Goal: Task Accomplishment & Management: Manage account settings

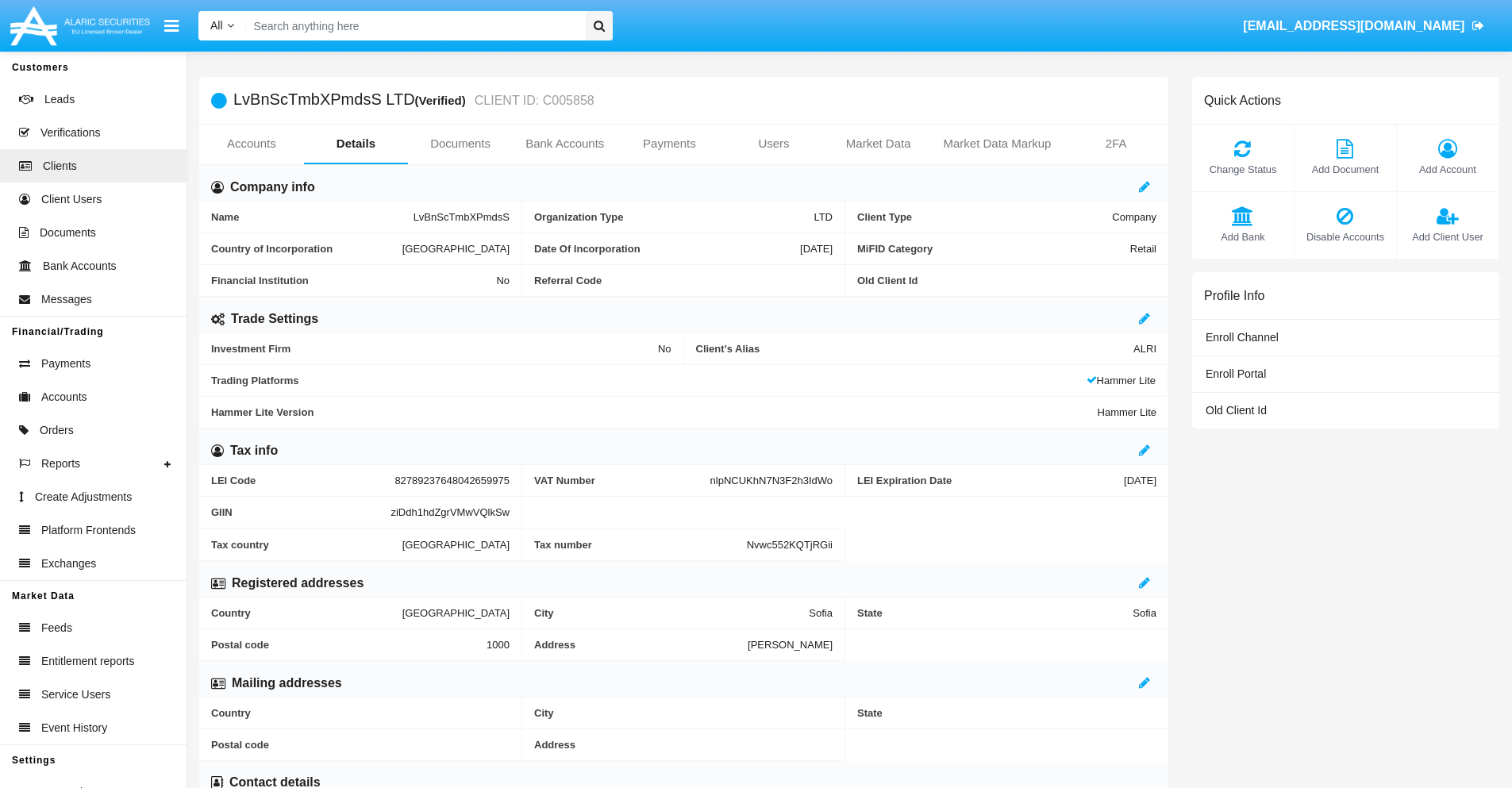
click at [1447, 169] on span "Add Account" at bounding box center [1447, 170] width 86 height 15
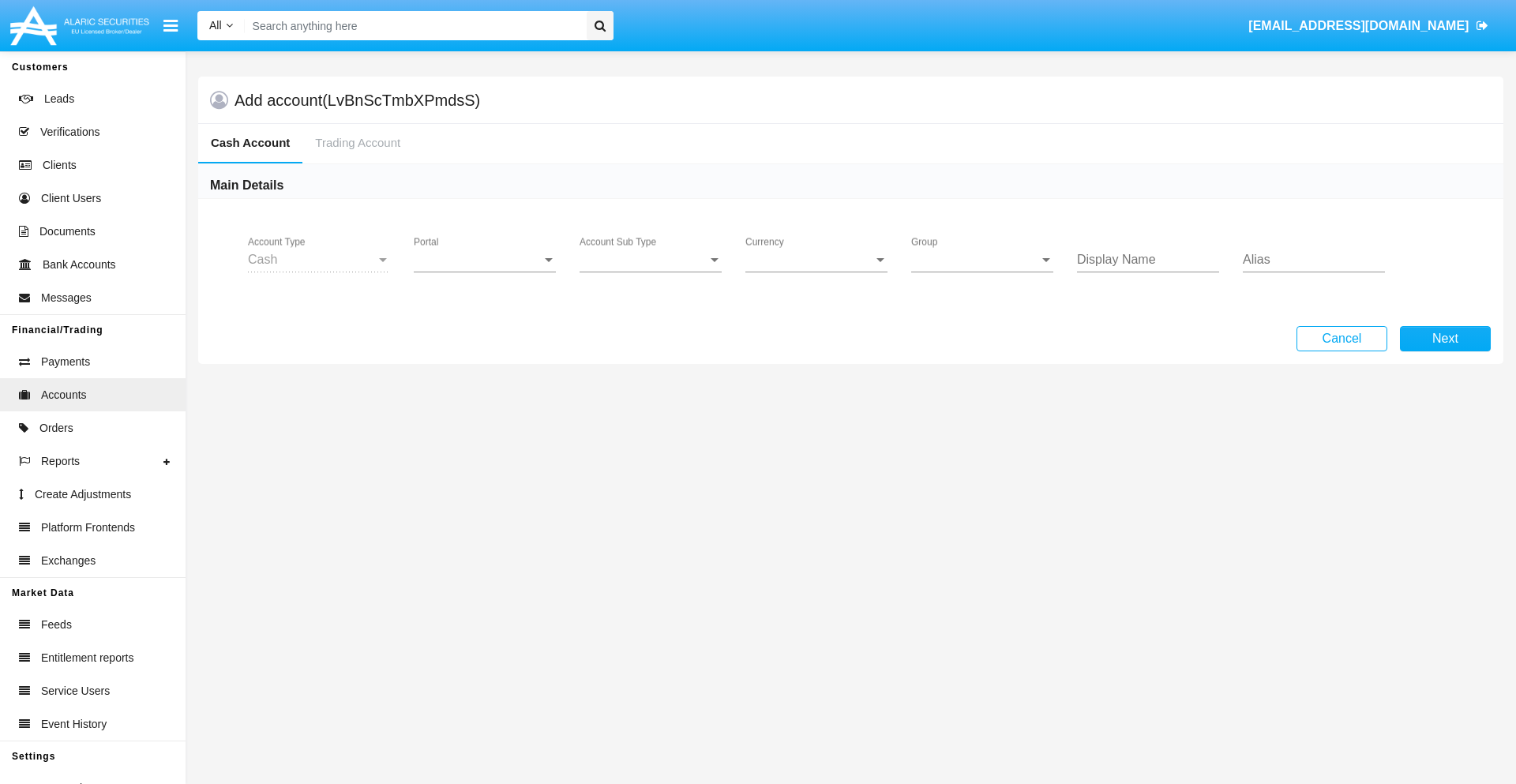
click at [485, 260] on span "Portal" at bounding box center [478, 259] width 128 height 14
click at [487, 385] on span "Alaric Pro" at bounding box center [487, 385] width 146 height 37
click at [650, 260] on span "Account Sub Type" at bounding box center [643, 259] width 128 height 14
click at [650, 271] on span "Trading Cash" at bounding box center [650, 271] width 142 height 37
click at [982, 260] on span "Group" at bounding box center [975, 259] width 128 height 14
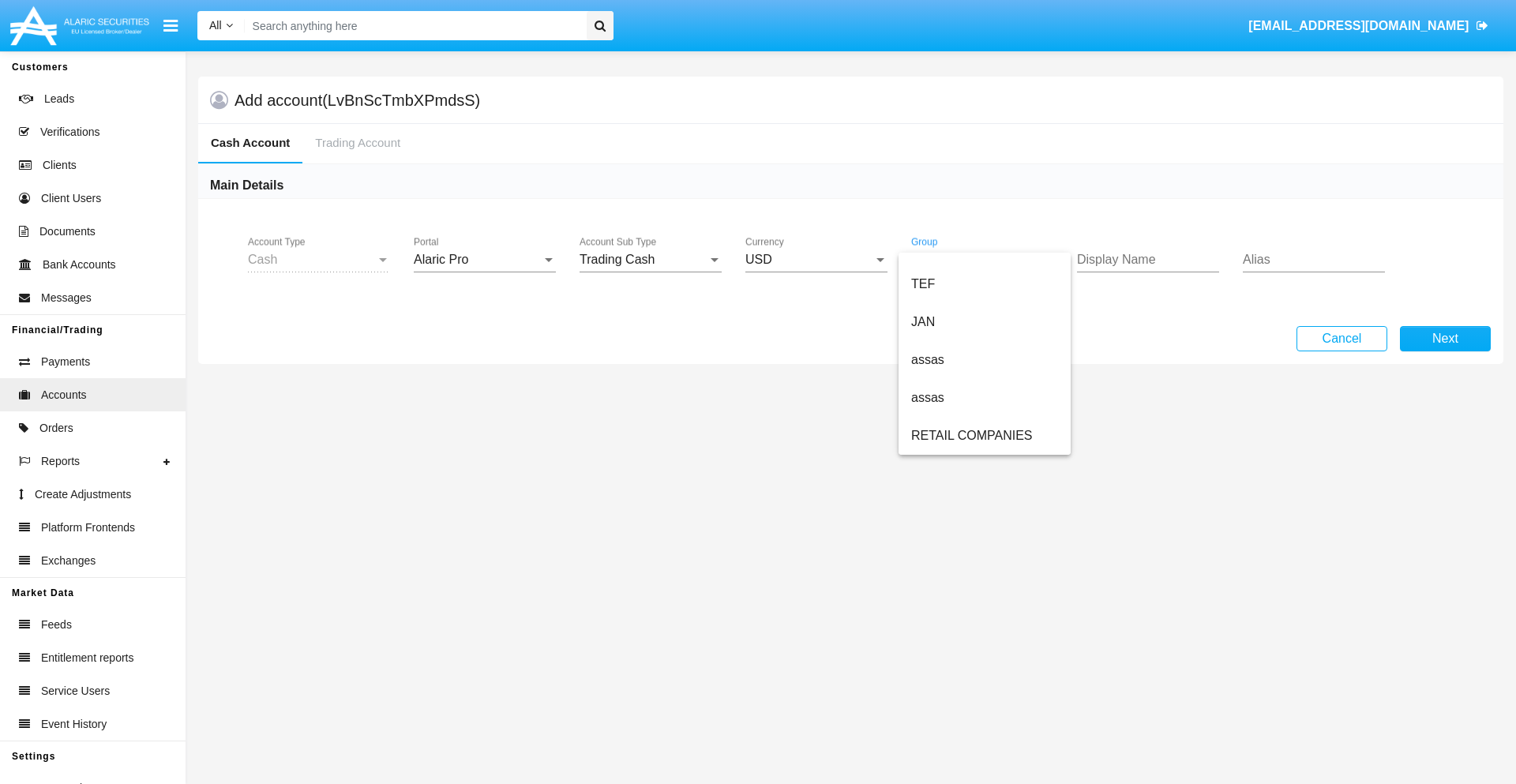
scroll to position [366, 0]
click at [984, 436] on span "ALARIC test" at bounding box center [985, 435] width 147 height 37
type input "lavender"
type input "silver"
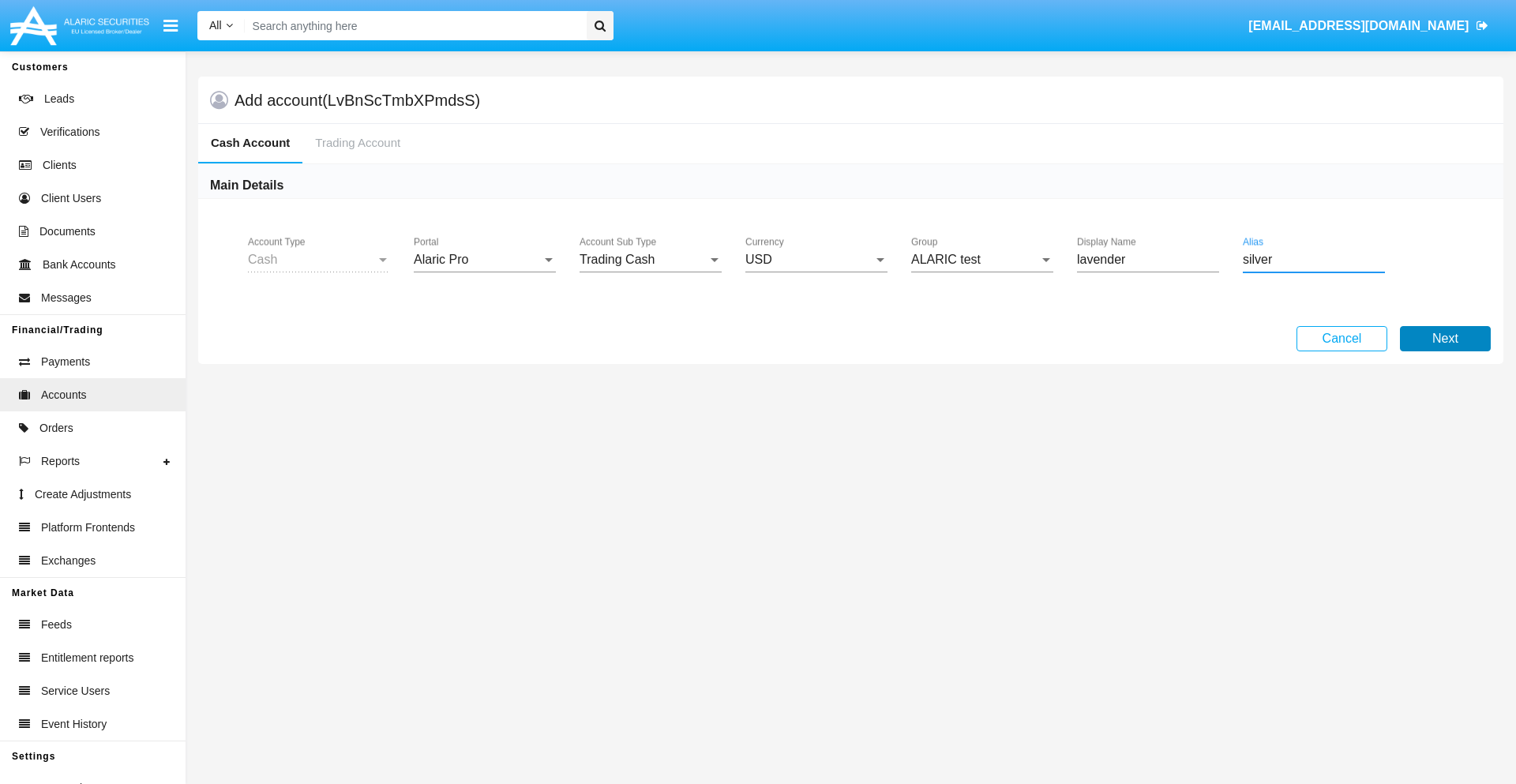
click at [1444, 339] on button "Next" at bounding box center [1444, 338] width 90 height 25
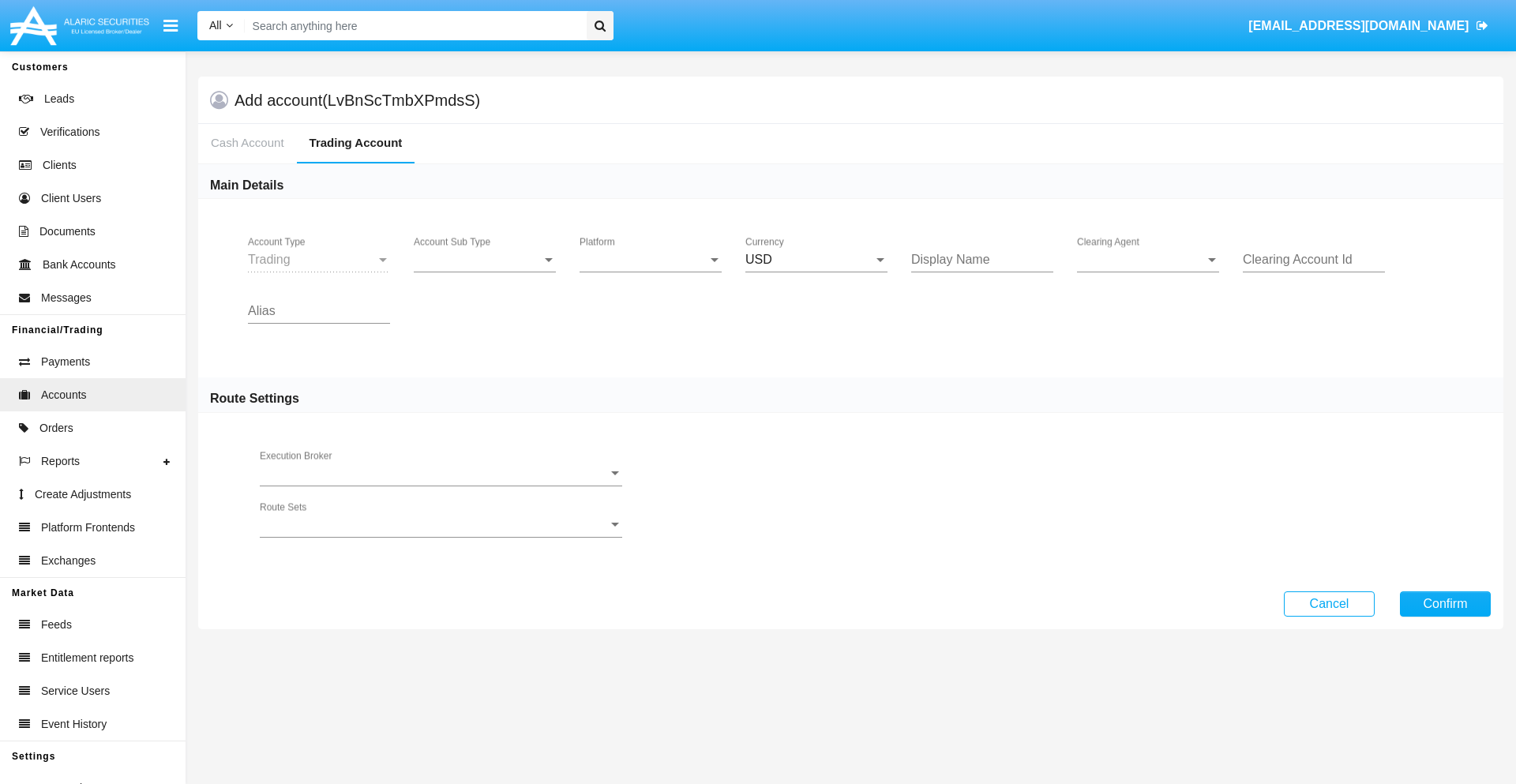
click at [485, 260] on span "Account Sub Type" at bounding box center [478, 259] width 128 height 14
click at [485, 271] on span "Trading" at bounding box center [485, 271] width 142 height 37
click at [650, 260] on span "Platform" at bounding box center [643, 259] width 128 height 14
click at [650, 271] on span "Hammer Lite" at bounding box center [650, 271] width 142 height 37
click at [1148, 260] on span "Clearing Agent" at bounding box center [1140, 259] width 128 height 14
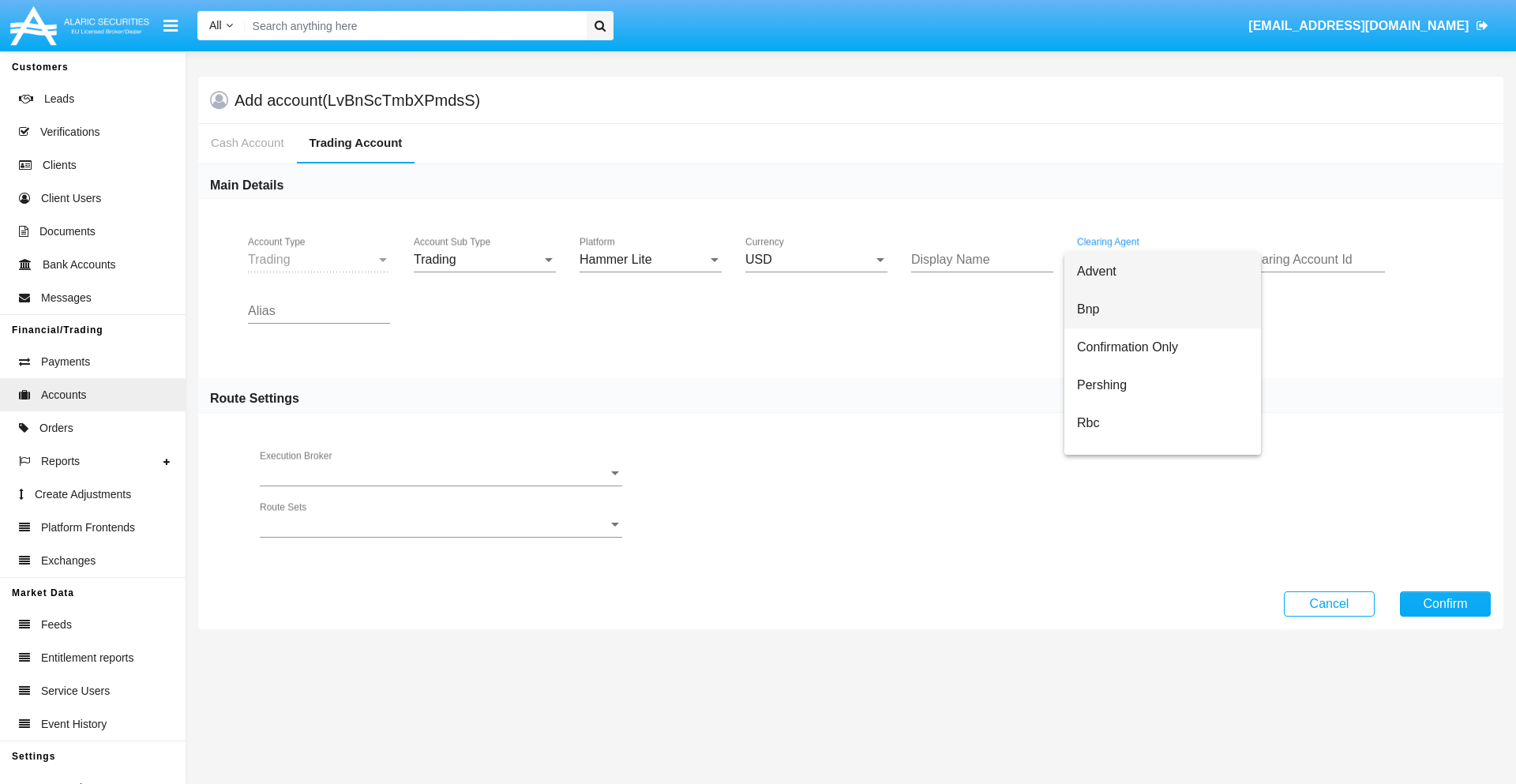
click at [1162, 310] on span "Bnp" at bounding box center [1162, 309] width 171 height 37
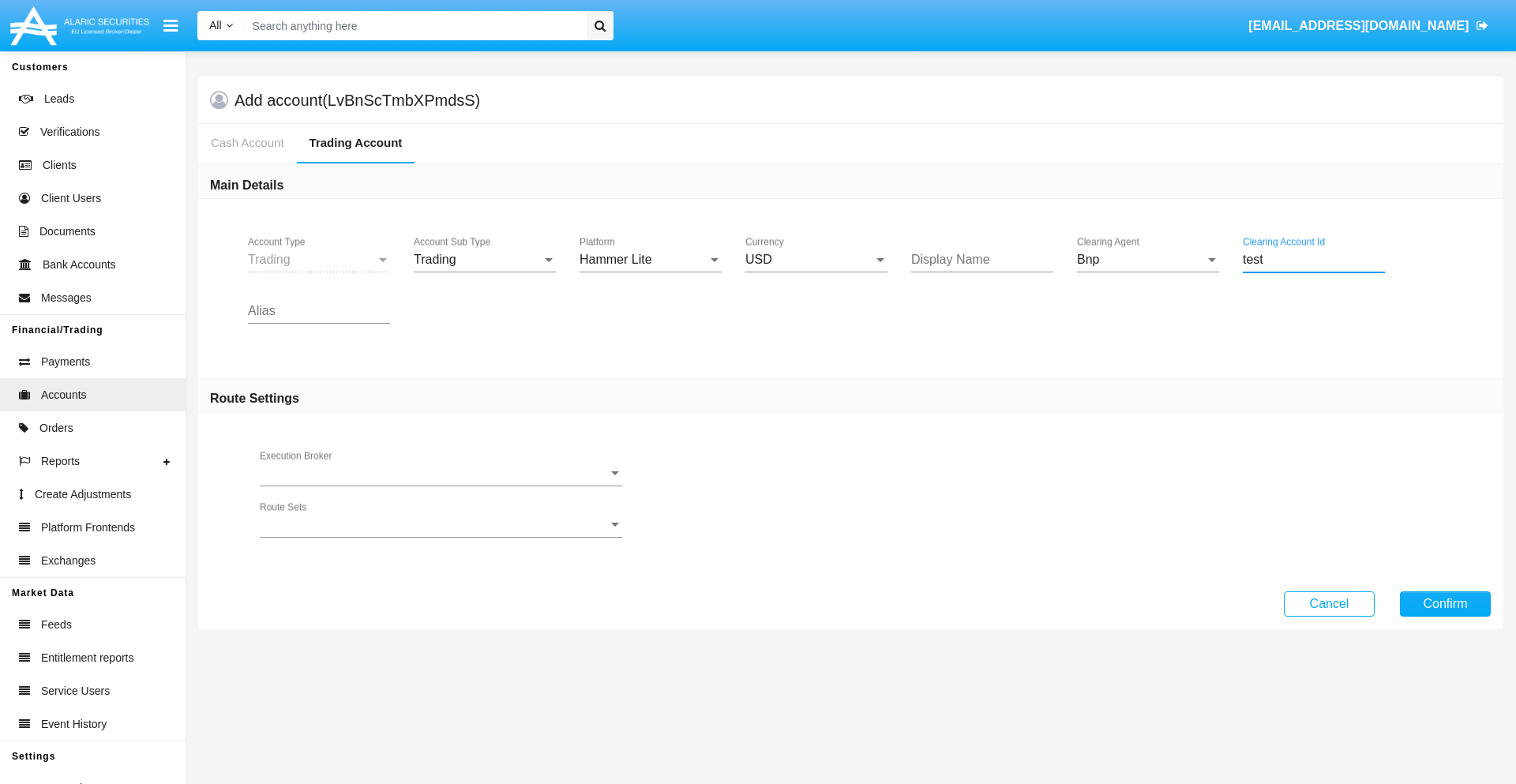
type input "test"
type input "teal"
type input "gold"
click at [1444, 603] on button "Confirm" at bounding box center [1444, 603] width 90 height 25
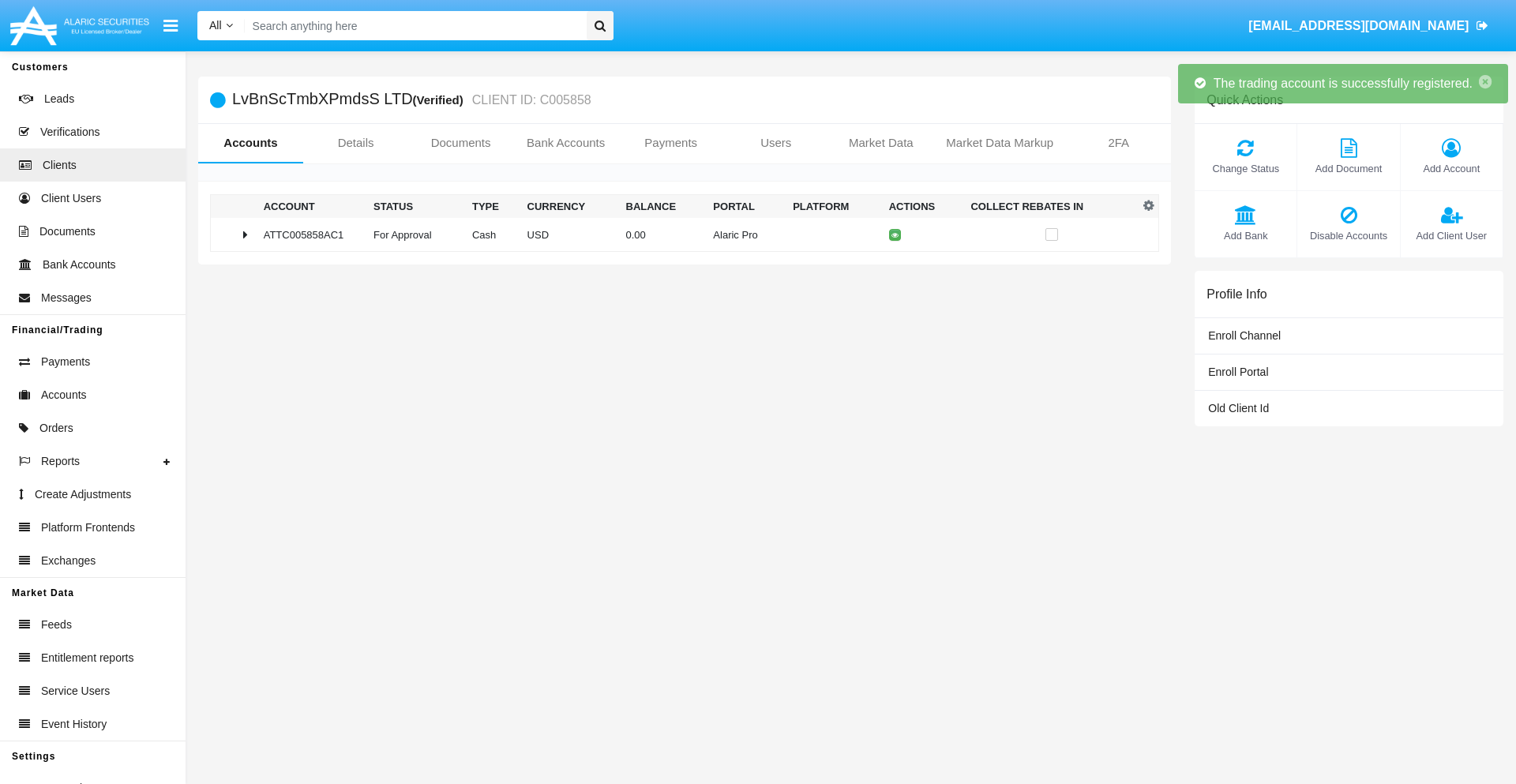
click at [678, 235] on td "0.00" at bounding box center [663, 235] width 88 height 34
click at [895, 235] on icon at bounding box center [898, 235] width 7 height 7
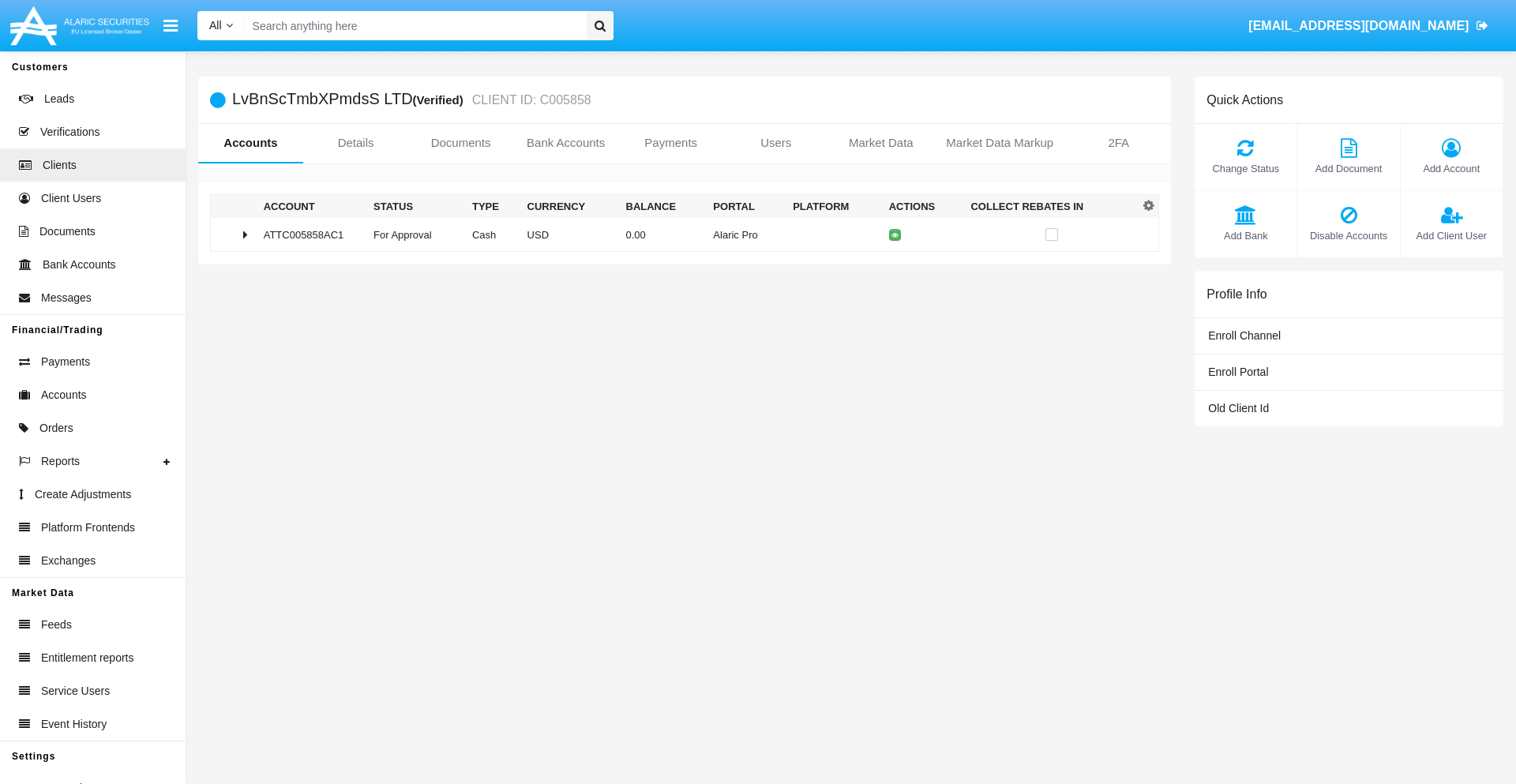
click at [678, 235] on td "0.00" at bounding box center [663, 235] width 88 height 34
click at [895, 267] on icon at bounding box center [898, 267] width 7 height 7
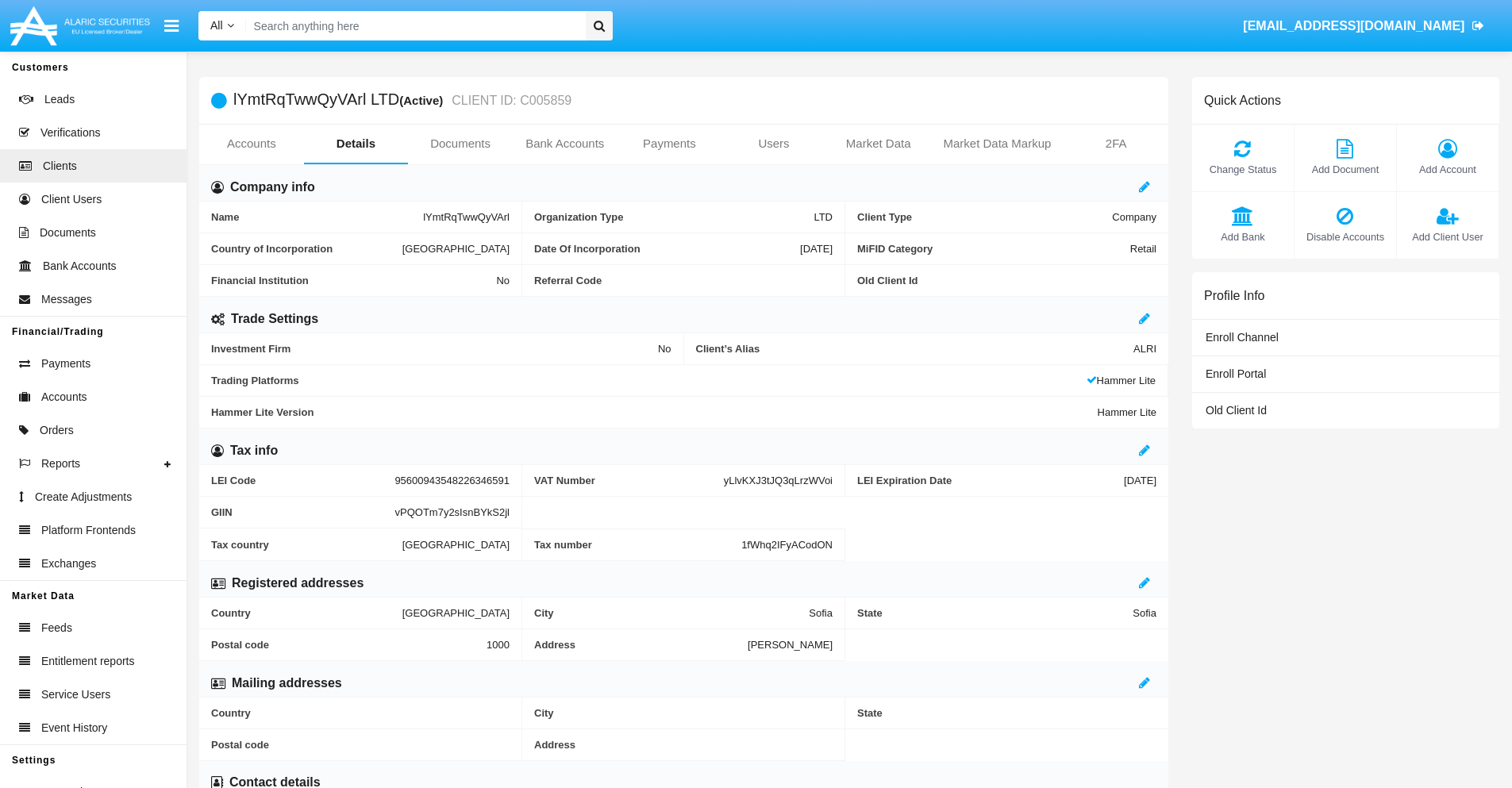
click at [251, 143] on link "Accounts" at bounding box center [252, 143] width 105 height 38
click at [1447, 169] on span "Add Account" at bounding box center [1447, 170] width 86 height 15
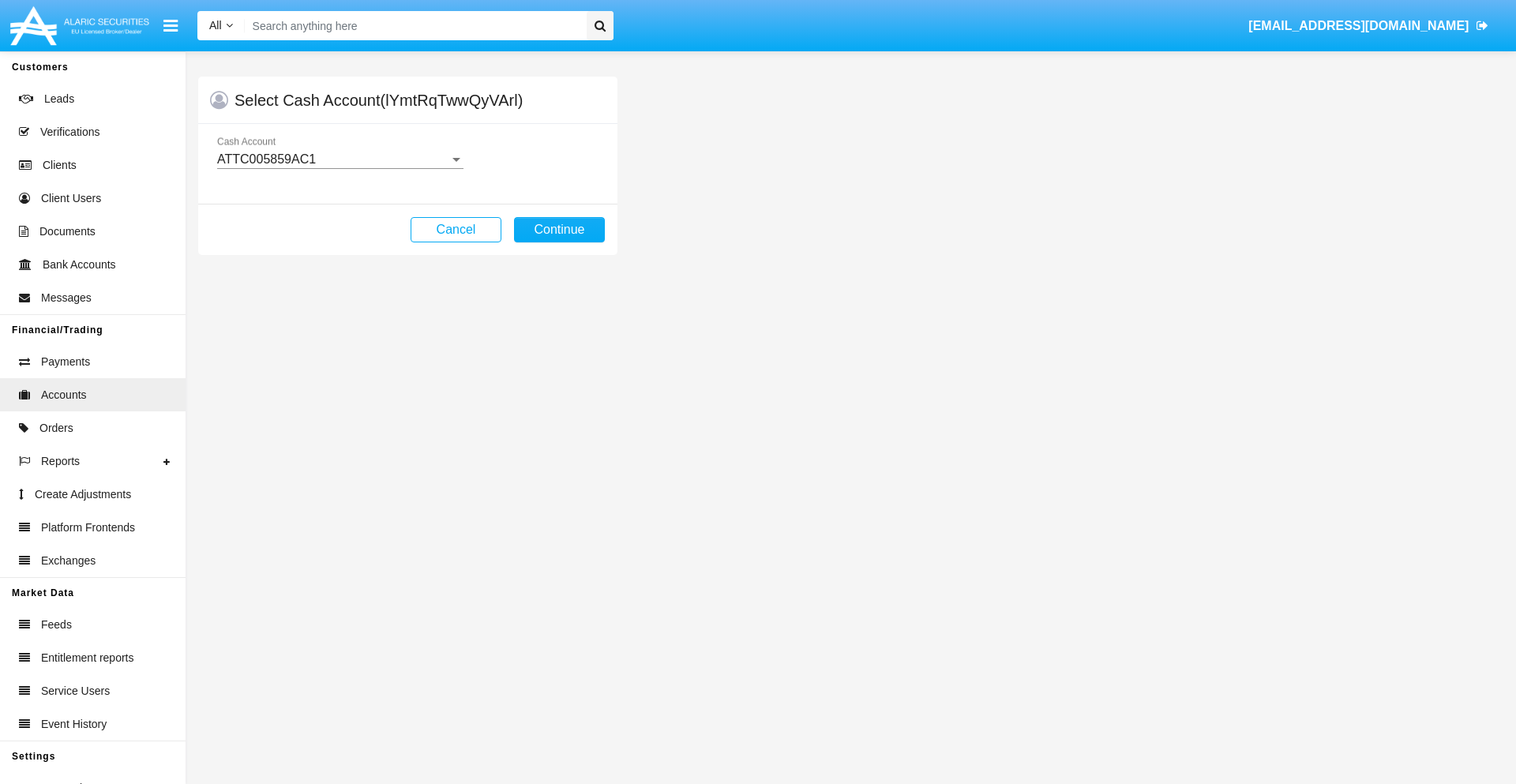
click at [339, 160] on div "ATTC005859AC1" at bounding box center [333, 159] width 232 height 14
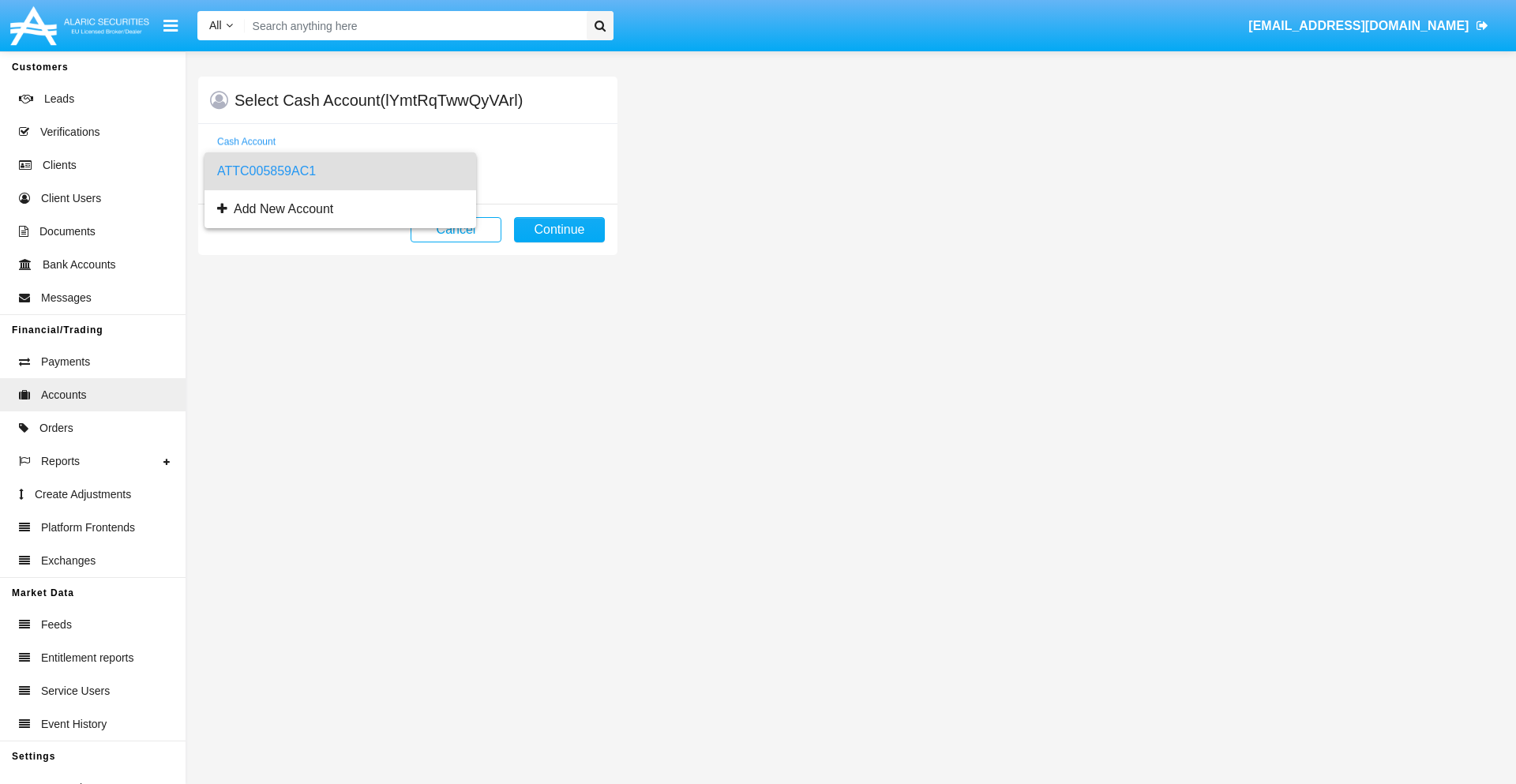
click at [339, 171] on span "ATTC005859AC1" at bounding box center [340, 171] width 246 height 37
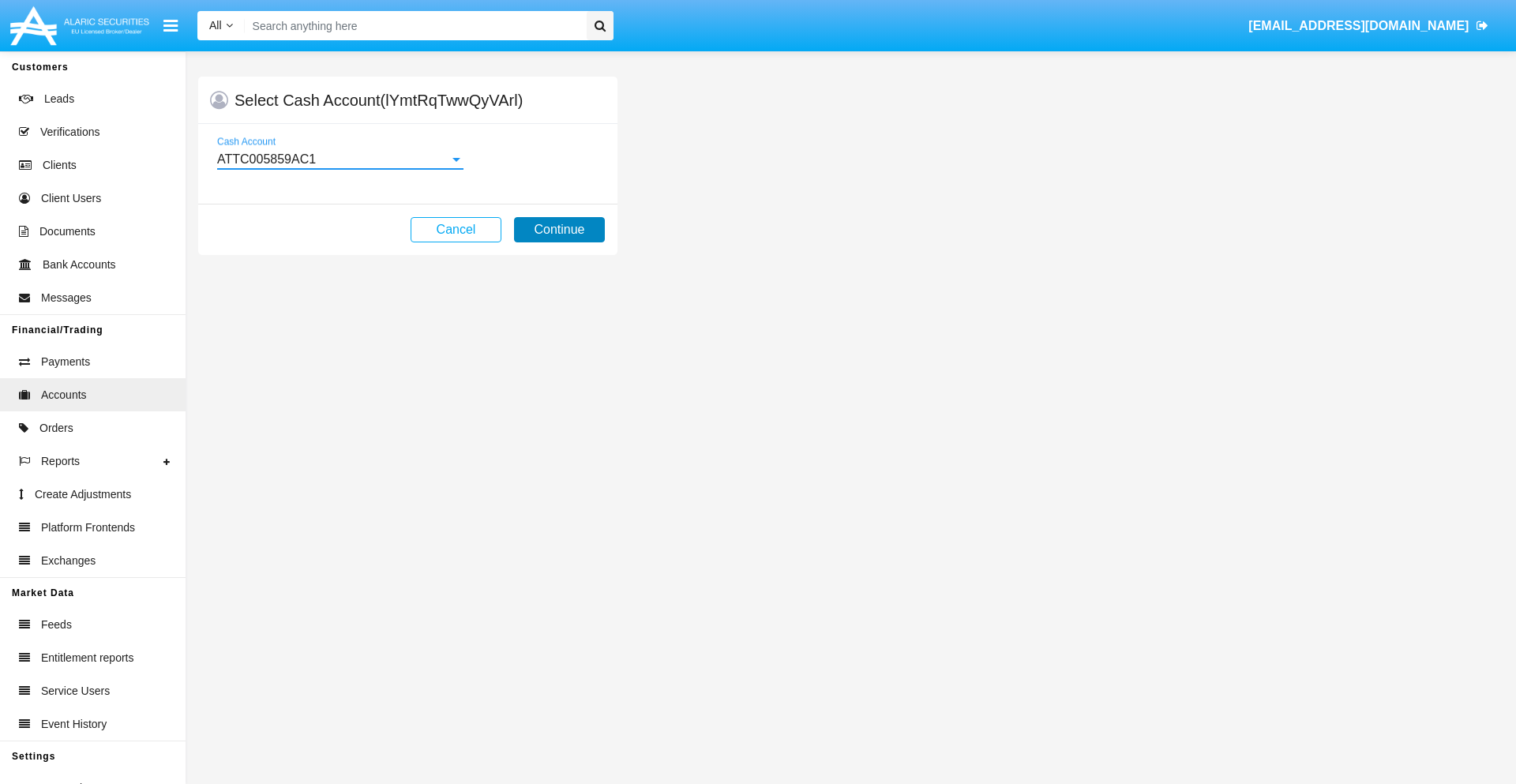
click at [559, 230] on button "Continue" at bounding box center [559, 229] width 90 height 25
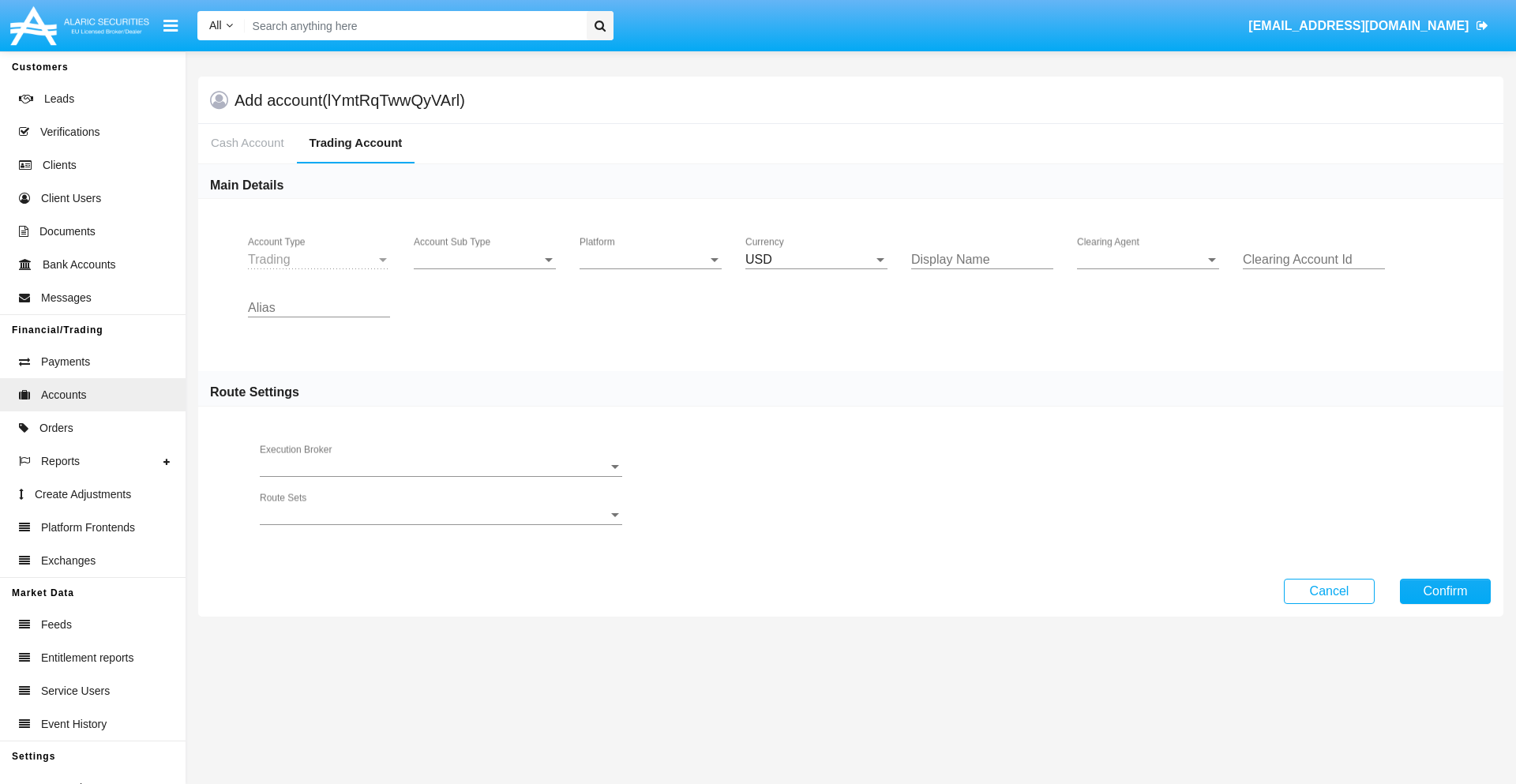
click at [485, 260] on span "Account Sub Type" at bounding box center [478, 259] width 128 height 14
click at [485, 271] on span "Trading" at bounding box center [472, 271] width 117 height 37
click at [650, 260] on span "Platform" at bounding box center [643, 259] width 128 height 14
click at [650, 271] on span "Hammer Lite" at bounding box center [650, 271] width 142 height 37
click at [1148, 260] on span "Clearing Agent" at bounding box center [1140, 259] width 128 height 14
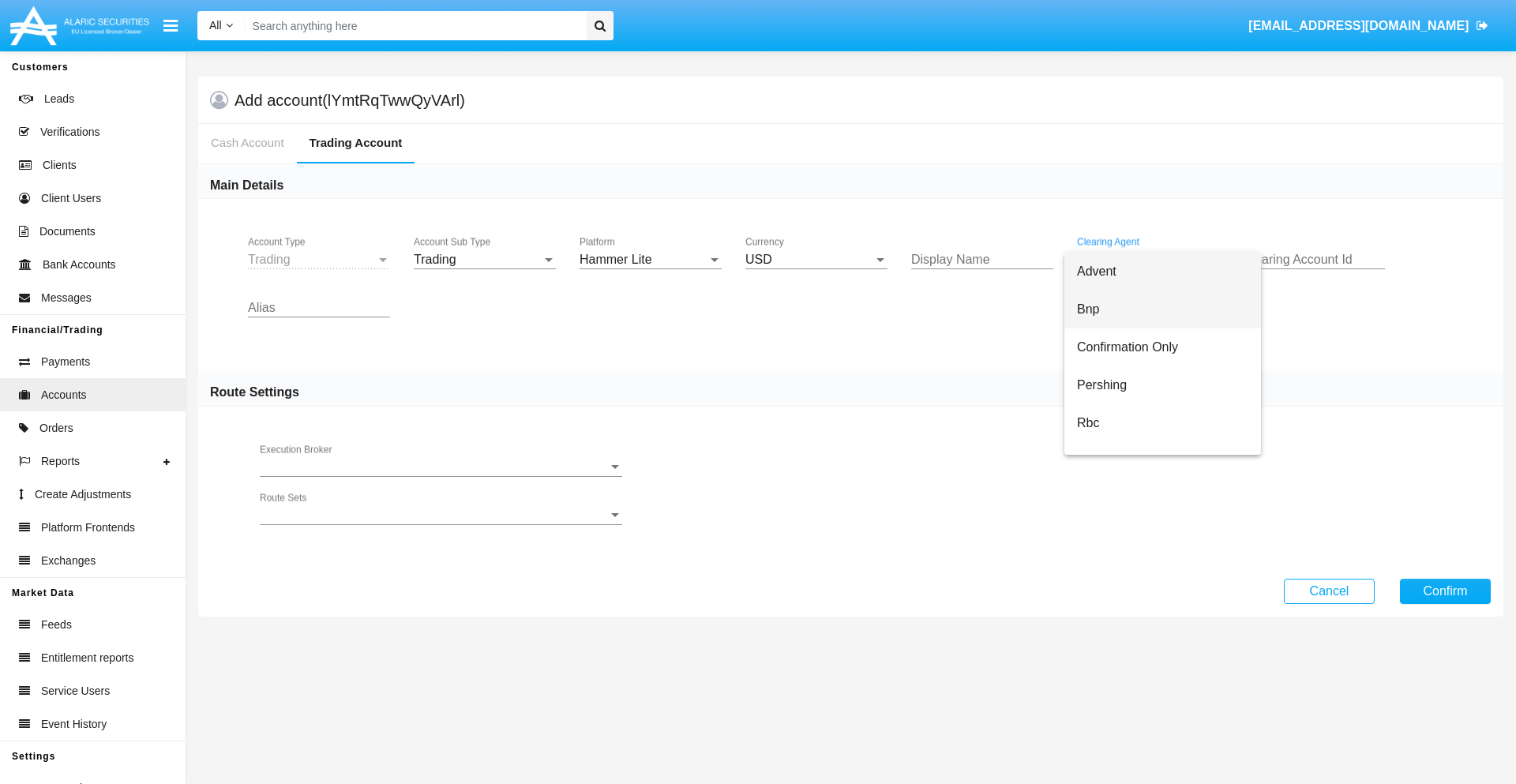
click at [1162, 310] on span "Bnp" at bounding box center [1162, 309] width 171 height 37
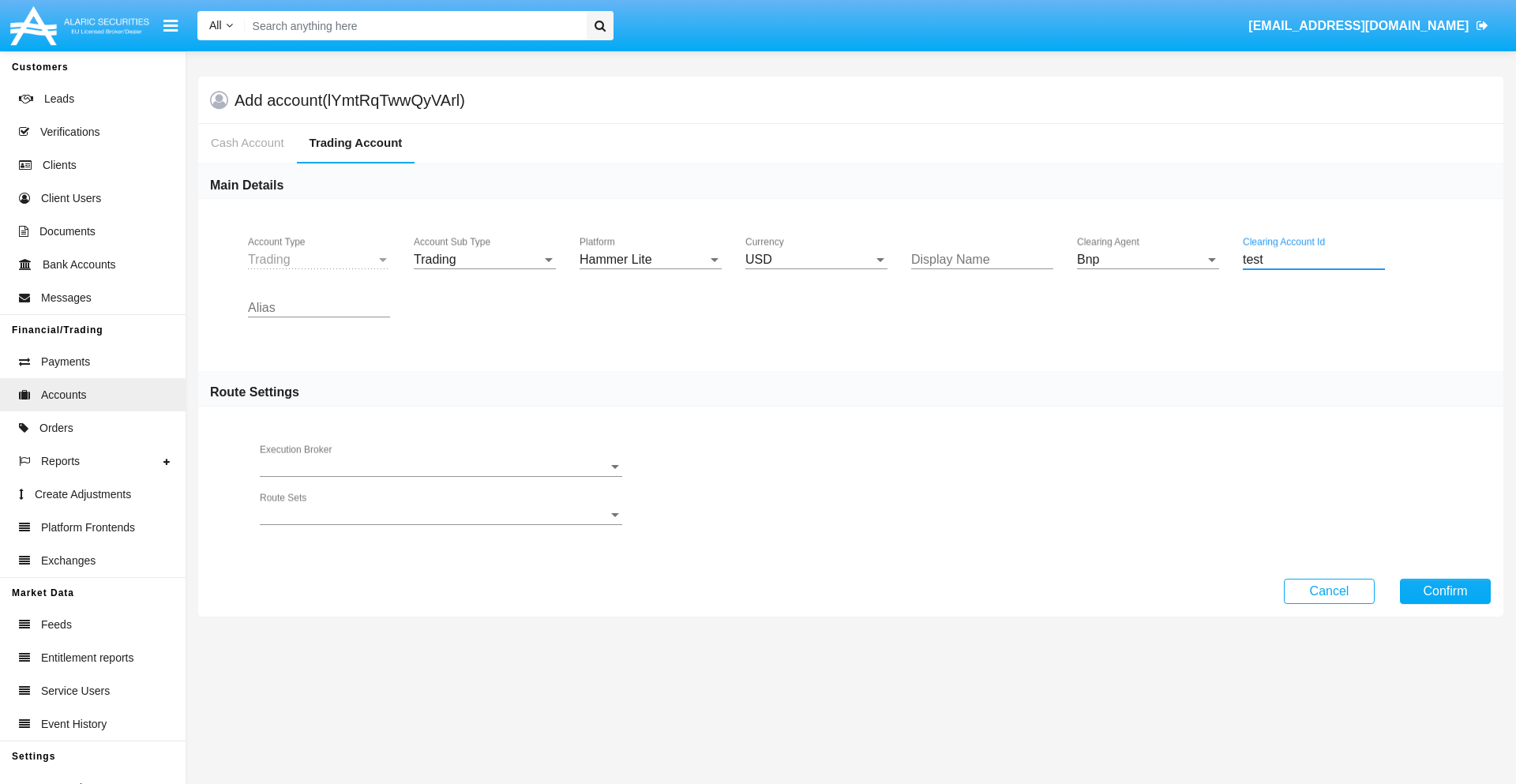
type input "test"
type input "azure"
type input "mint green"
click at [1444, 590] on button "Confirm" at bounding box center [1444, 591] width 90 height 25
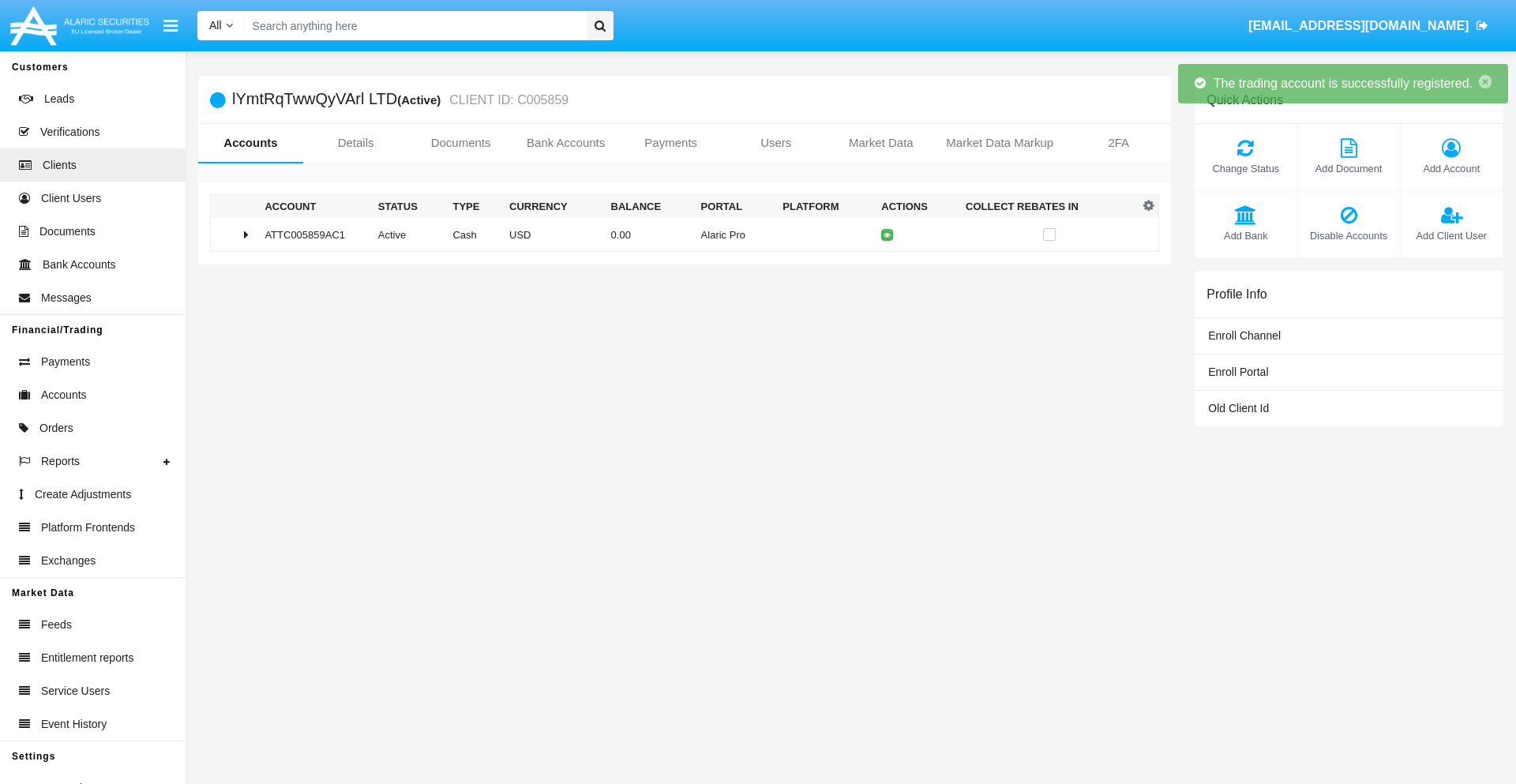
click at [678, 235] on td "0.00" at bounding box center [650, 235] width 90 height 34
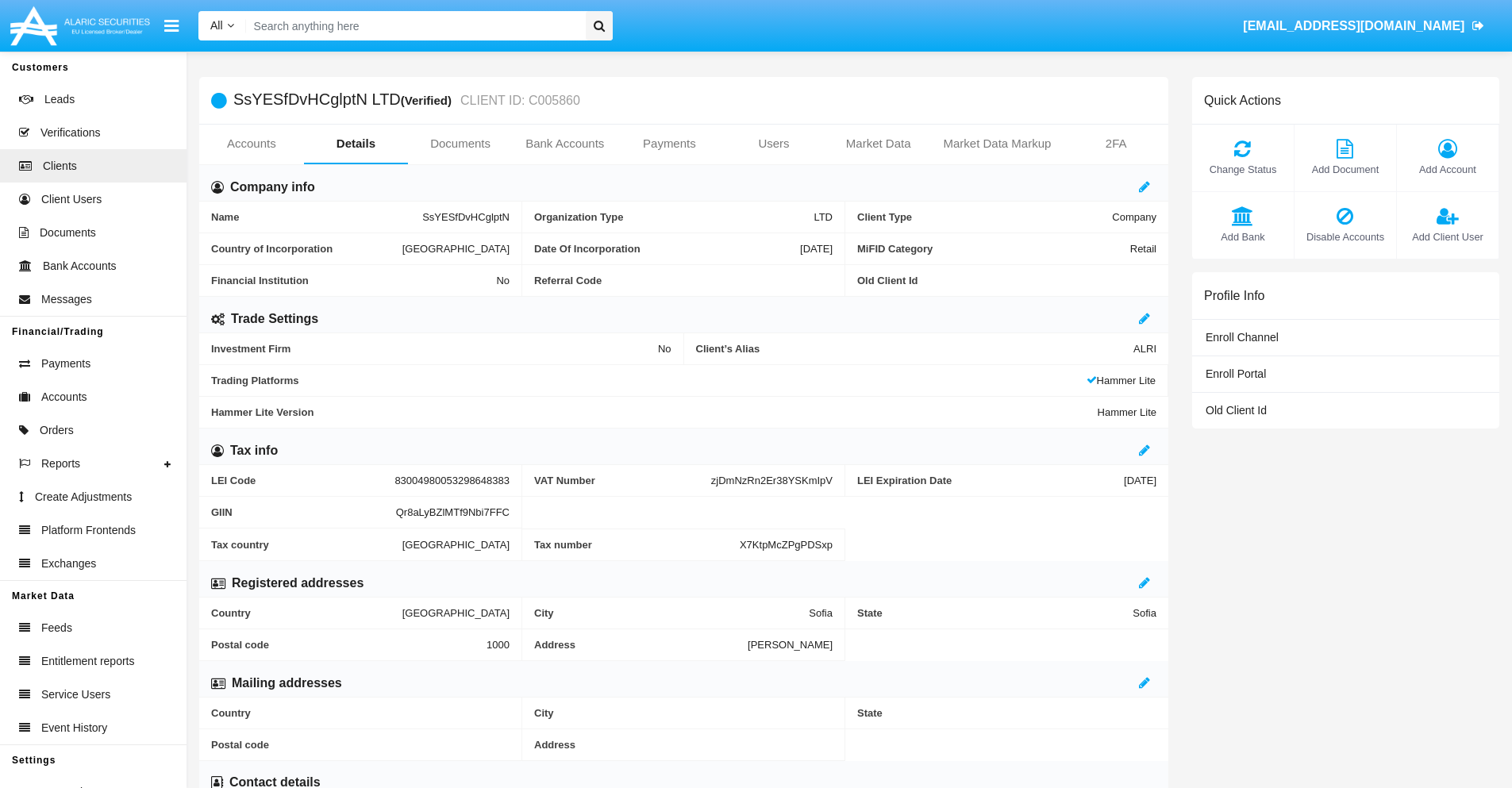
click at [251, 143] on link "Accounts" at bounding box center [252, 143] width 105 height 38
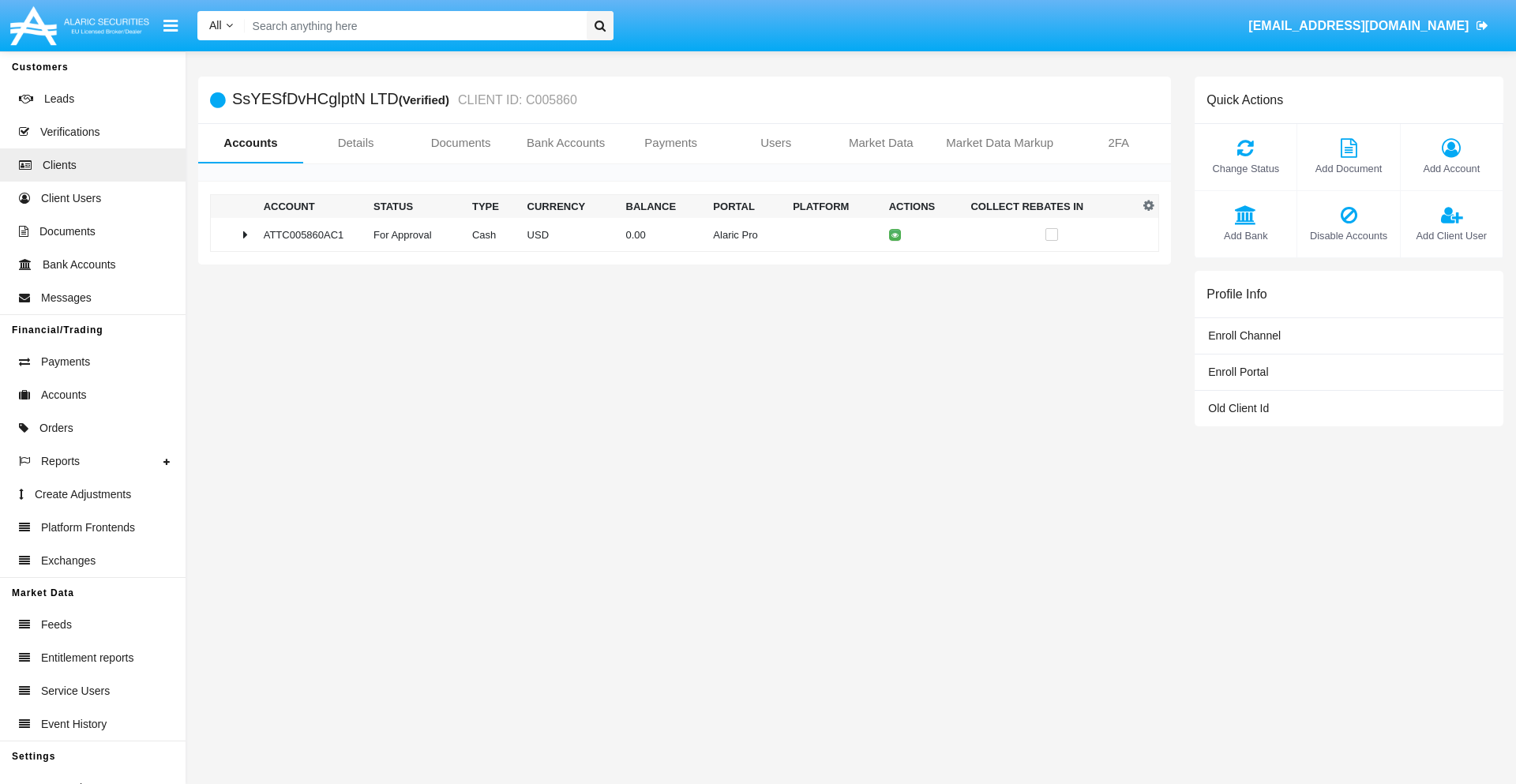
click at [1245, 168] on span "Change Status" at bounding box center [1245, 169] width 86 height 15
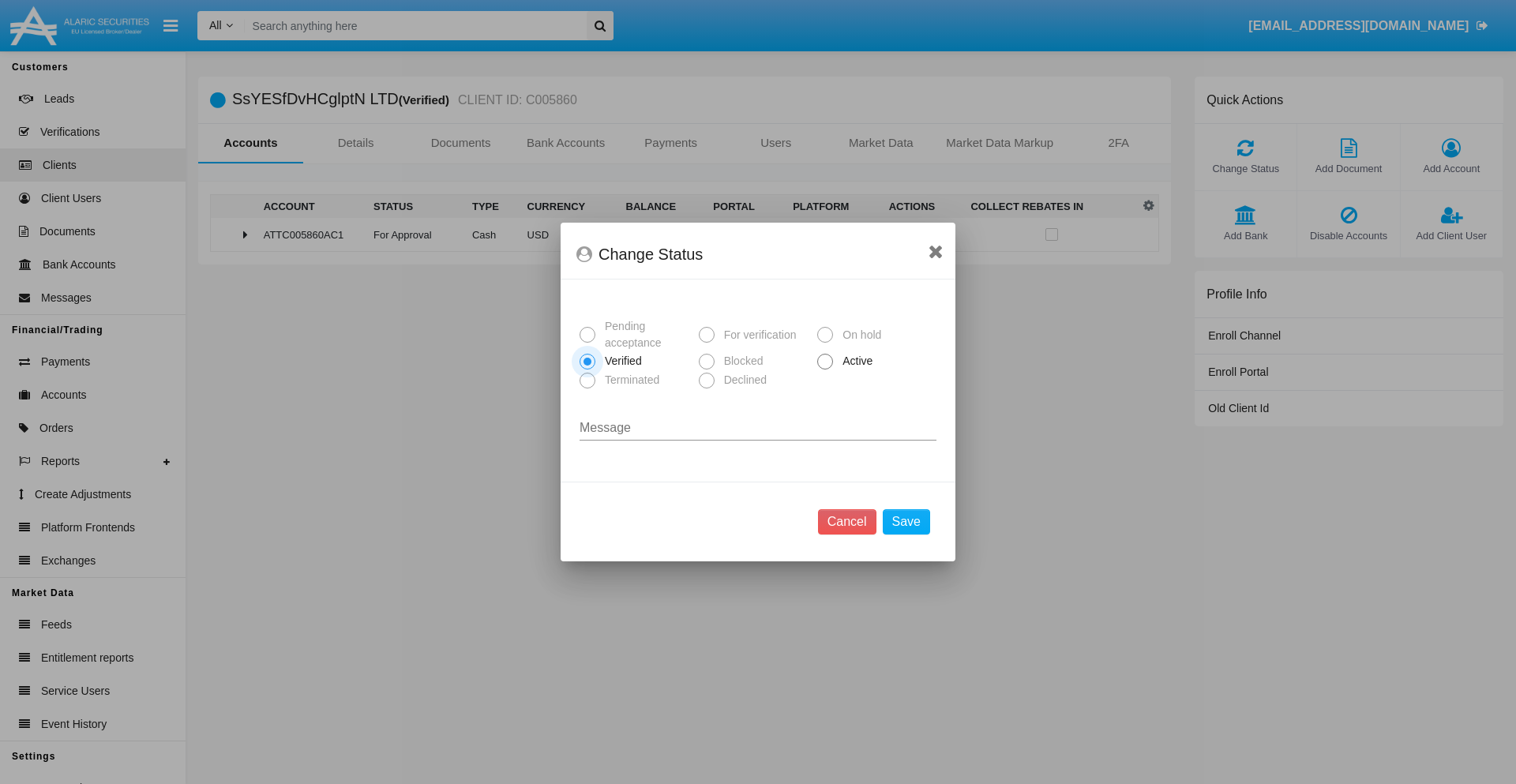
click at [854, 361] on span "Active" at bounding box center [854, 361] width 43 height 16
click at [825, 369] on input "Active" at bounding box center [824, 369] width 1 height 1
radio input "true"
click at [906, 522] on button "Save" at bounding box center [906, 522] width 47 height 25
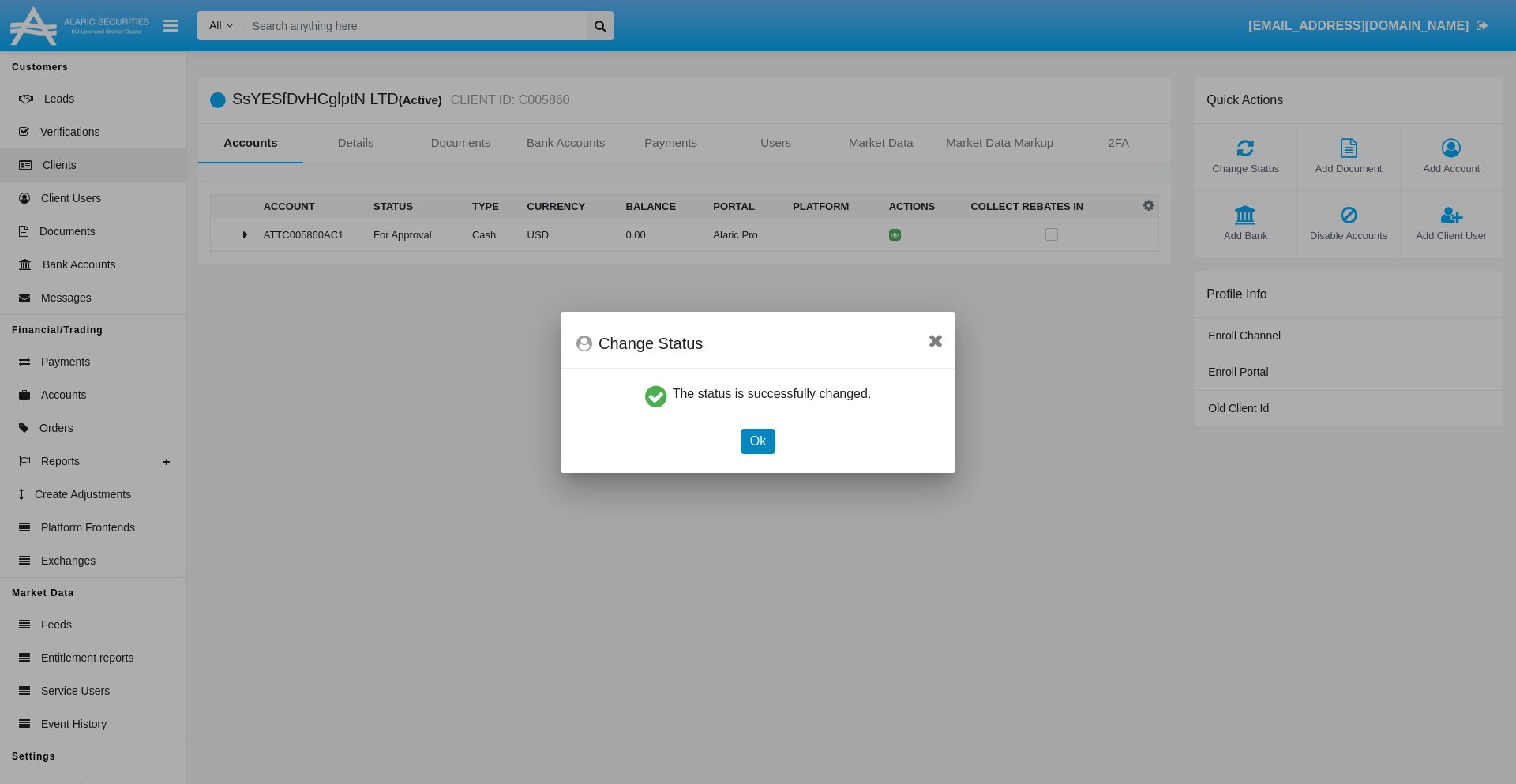
click at [757, 440] on button "Ok" at bounding box center [757, 441] width 35 height 25
